Goal: Navigation & Orientation: Find specific page/section

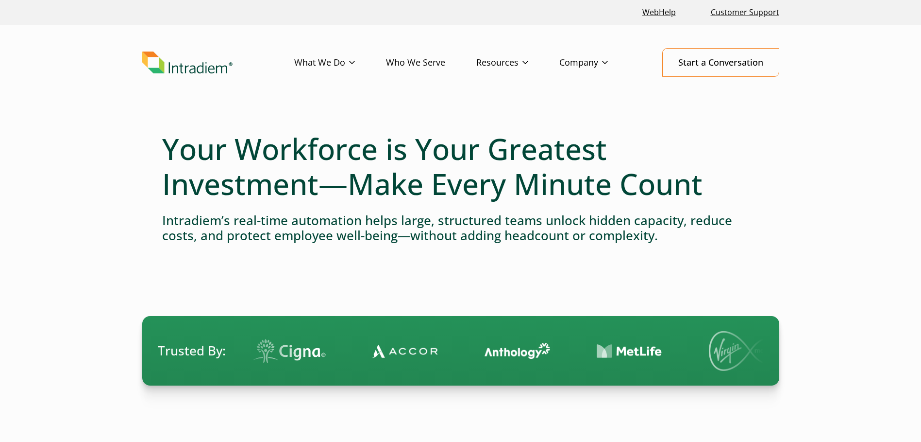
drag, startPoint x: 202, startPoint y: 71, endPoint x: 220, endPoint y: 73, distance: 18.1
click at [203, 71] on img "Link to homepage of Intradiem" at bounding box center [187, 62] width 90 height 22
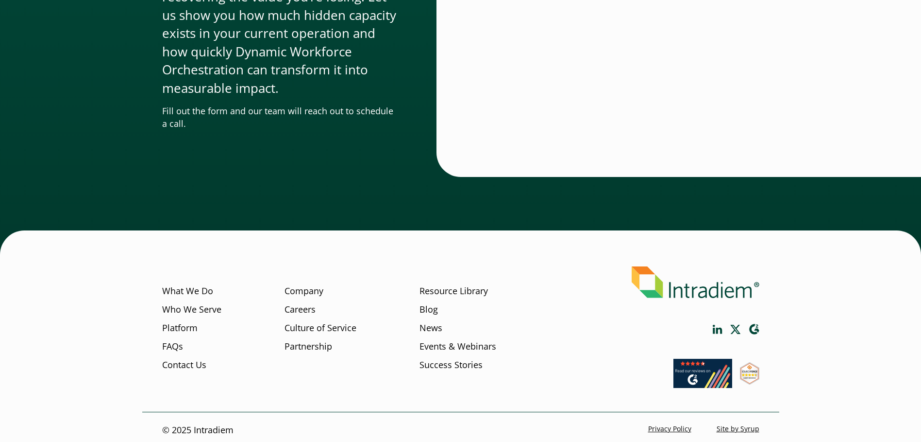
scroll to position [3269, 0]
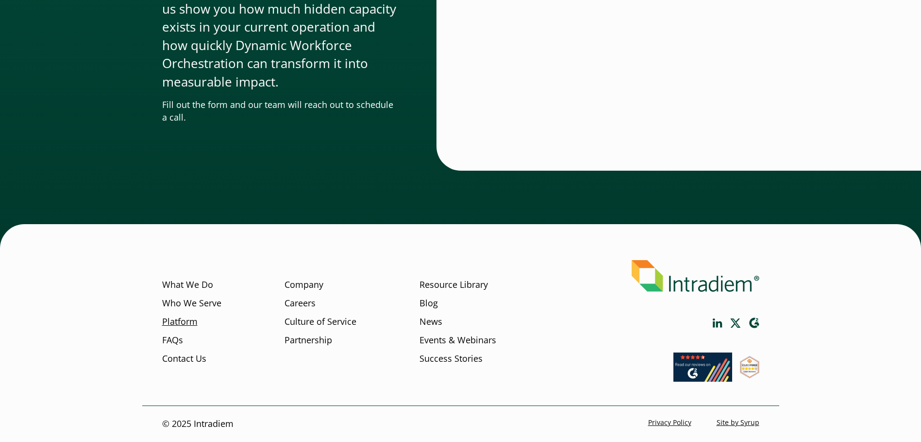
click at [171, 323] on link "Platform" at bounding box center [179, 321] width 35 height 13
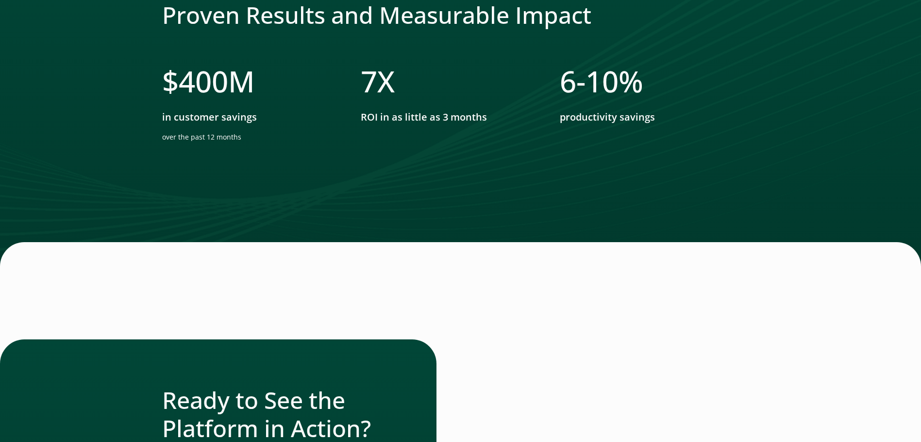
scroll to position [2969, 0]
